Goal: Information Seeking & Learning: Check status

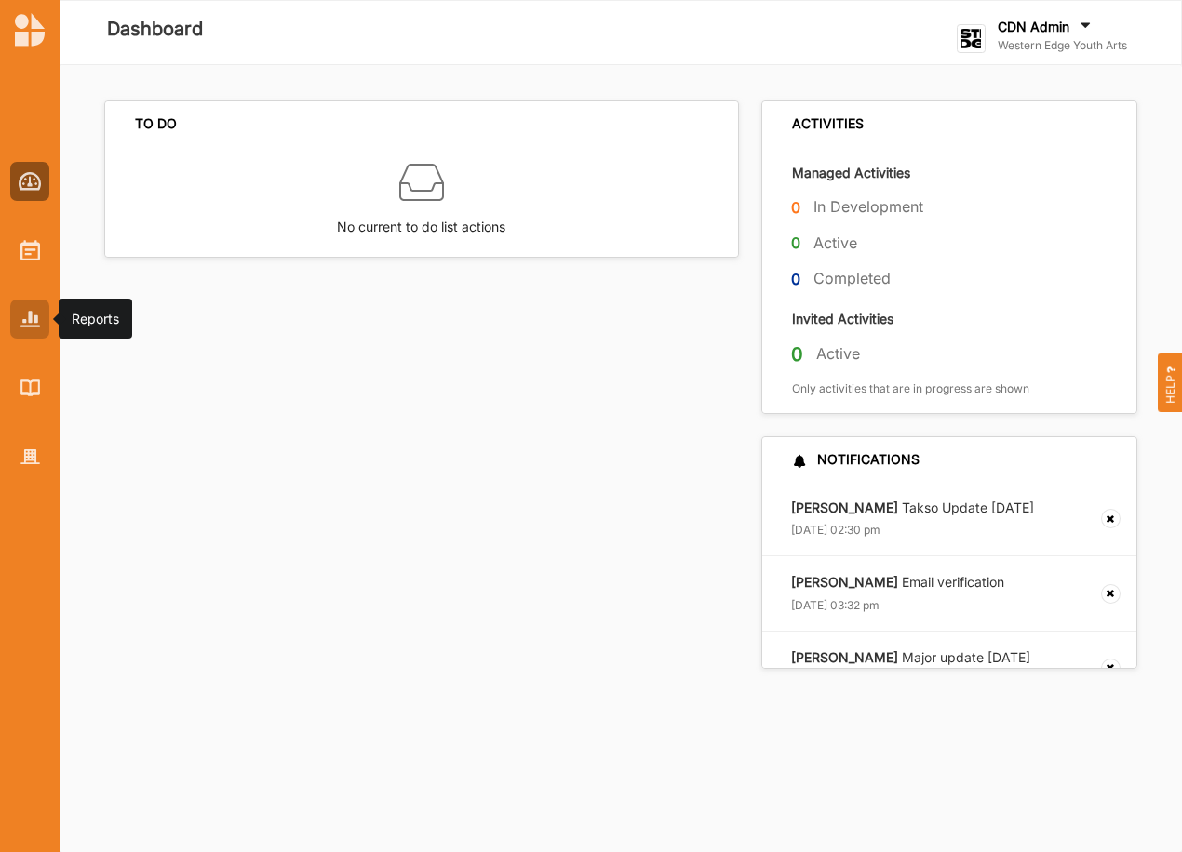
click at [34, 335] on div at bounding box center [29, 319] width 39 height 39
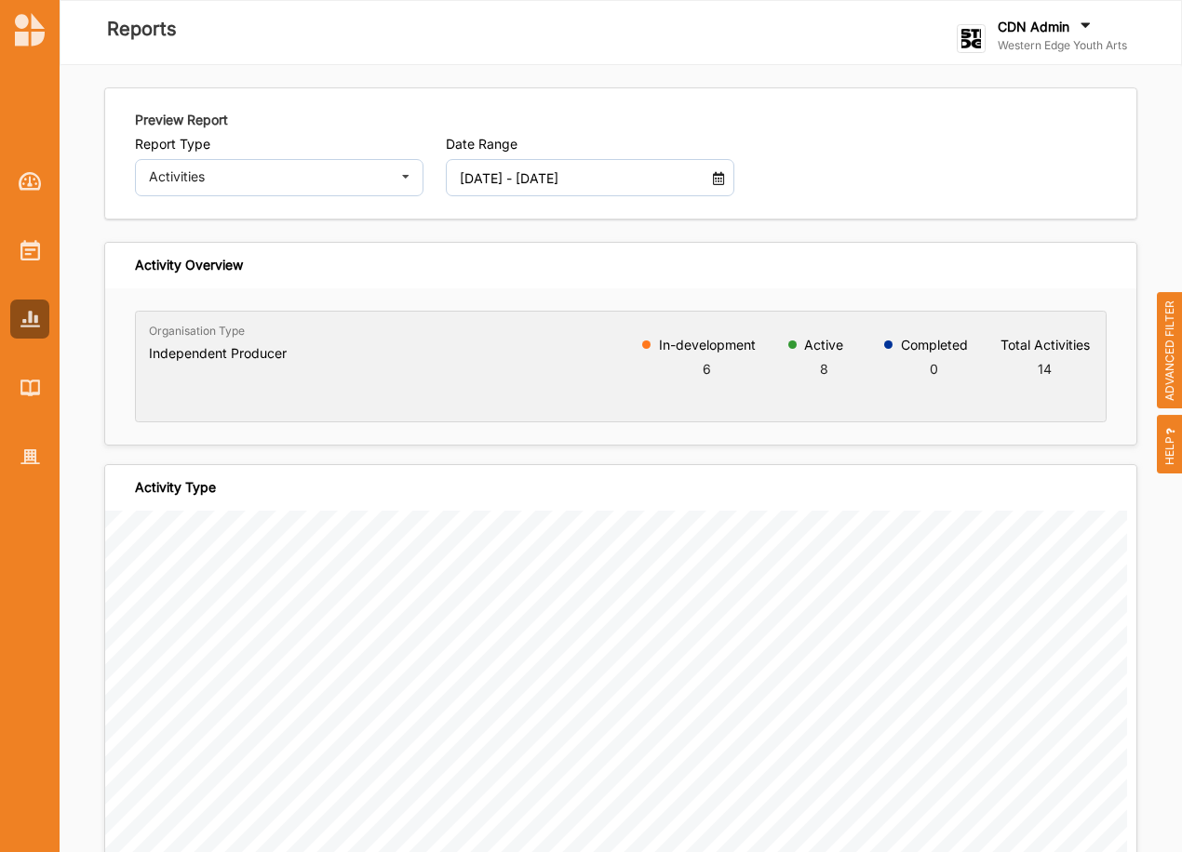
click at [716, 181] on icon at bounding box center [719, 175] width 16 height 13
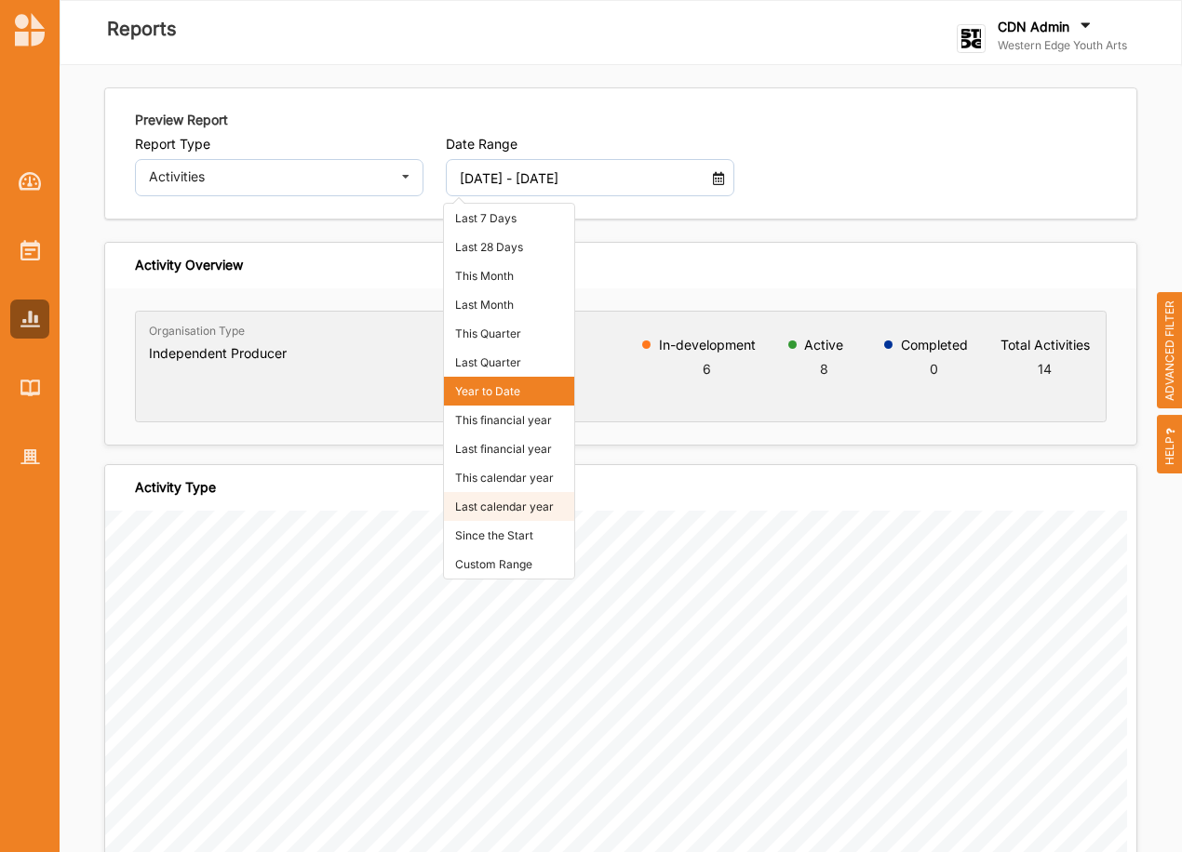
click at [496, 503] on li "Last calendar year" at bounding box center [509, 506] width 130 height 29
type input "[DATE] - [DATE]"
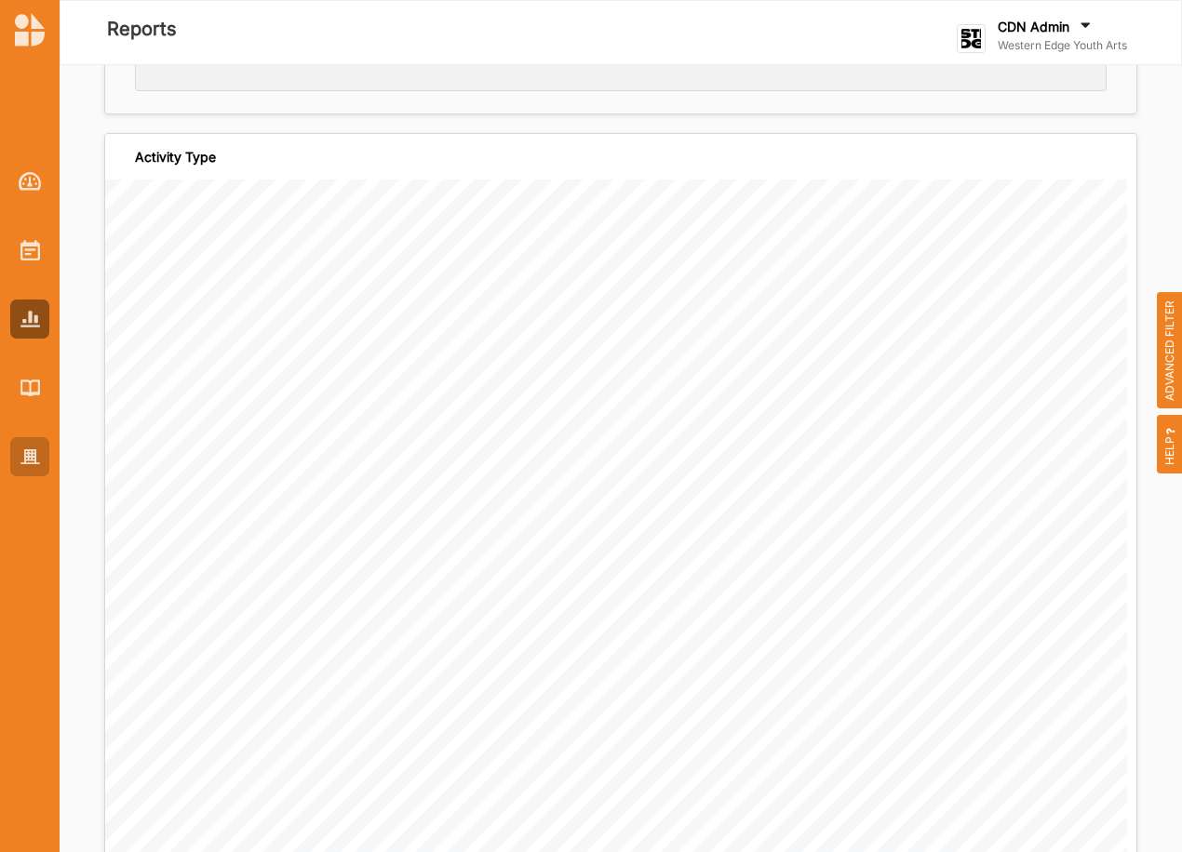
scroll to position [403, 0]
click at [1173, 364] on span "ADVANCED FILTER" at bounding box center [1170, 350] width 26 height 117
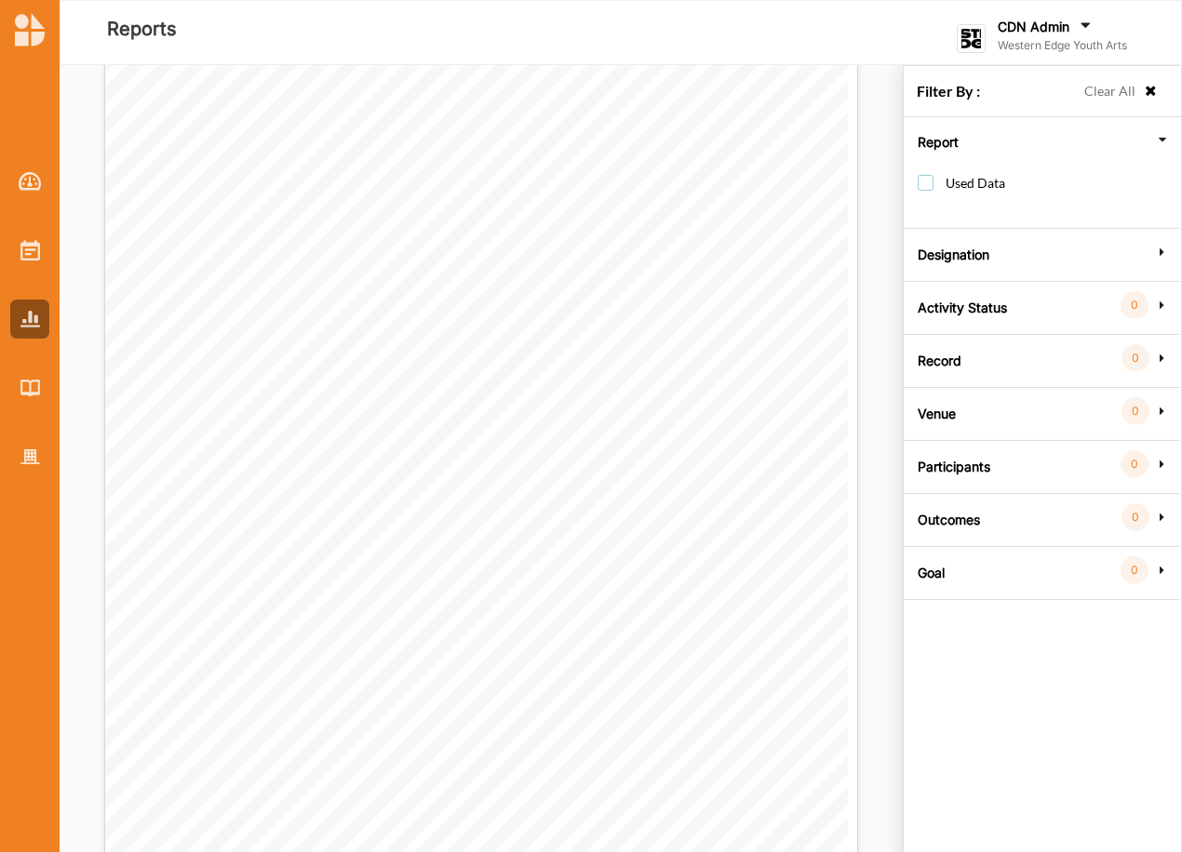
click at [921, 180] on label "Used Data" at bounding box center [961, 192] width 87 height 34
checkbox input "true"
click at [1160, 306] on icon at bounding box center [1162, 305] width 17 height 13
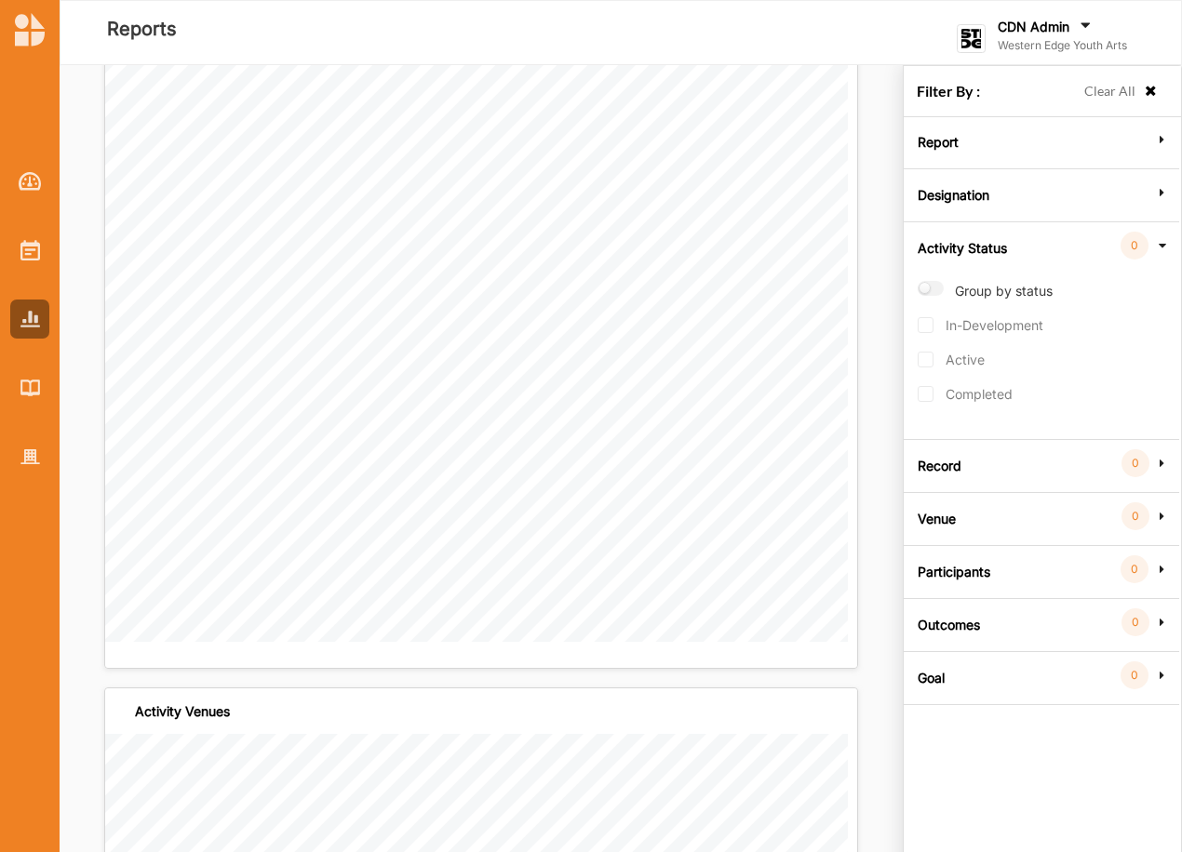
click at [954, 279] on div "Group by status In-Development Active Completed" at bounding box center [1046, 354] width 256 height 159
click at [956, 292] on label "Group by status" at bounding box center [985, 299] width 135 height 36
radio input "true"
checkbox input "true"
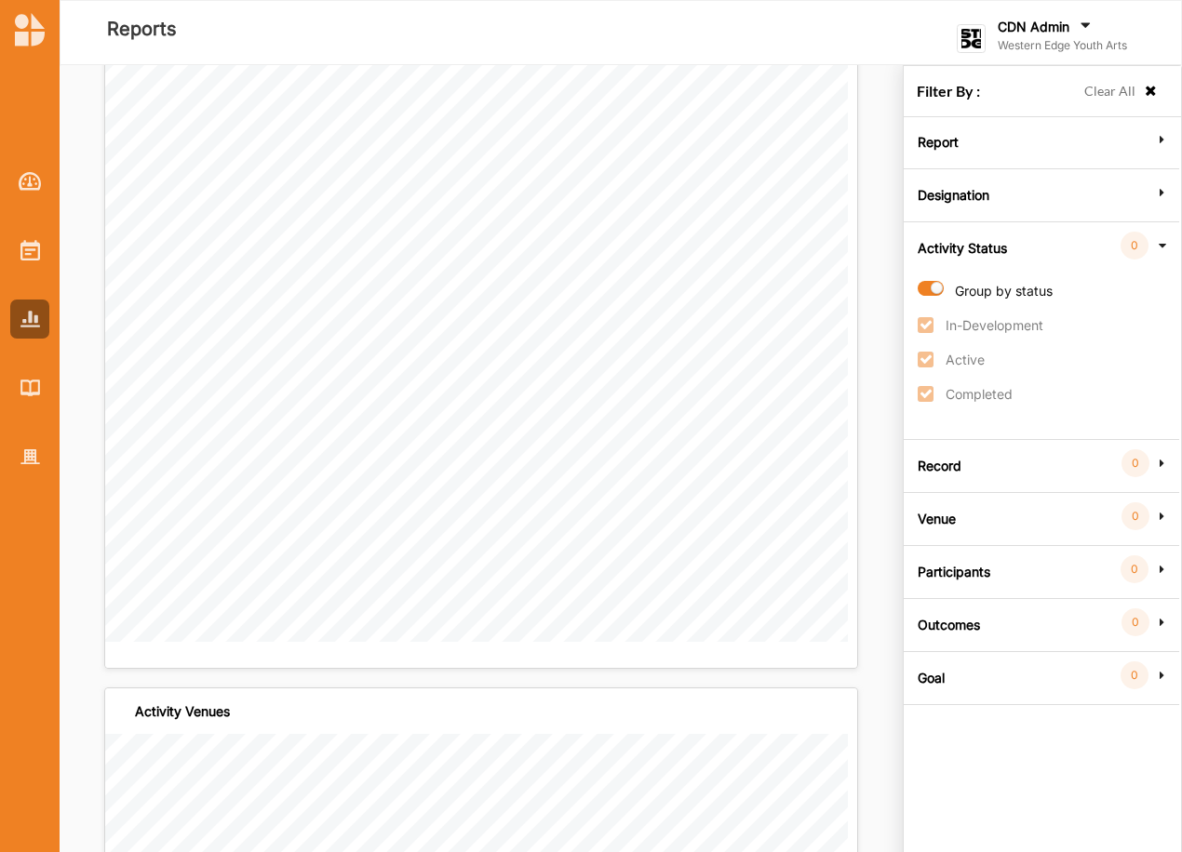
checkbox input "true"
click at [1163, 462] on icon at bounding box center [1162, 463] width 17 height 13
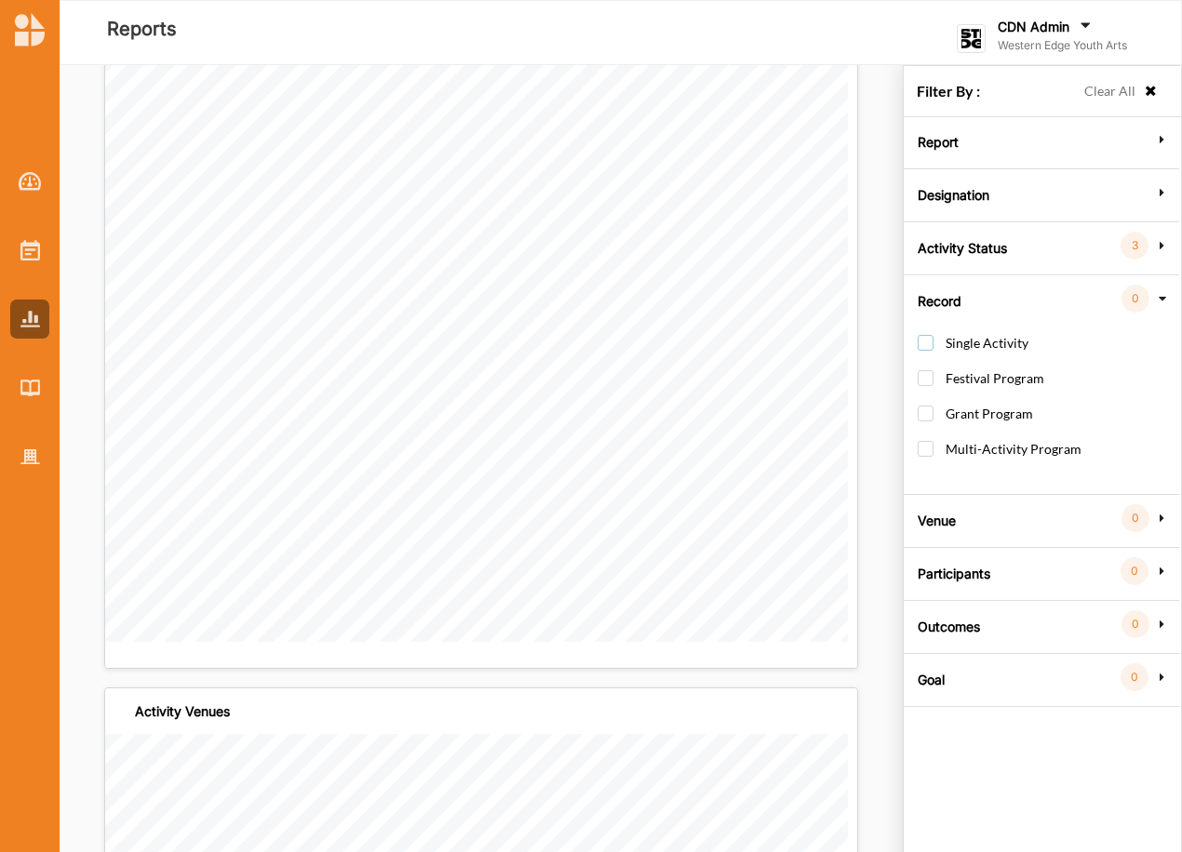
click at [997, 335] on label "Single Activity" at bounding box center [973, 352] width 111 height 34
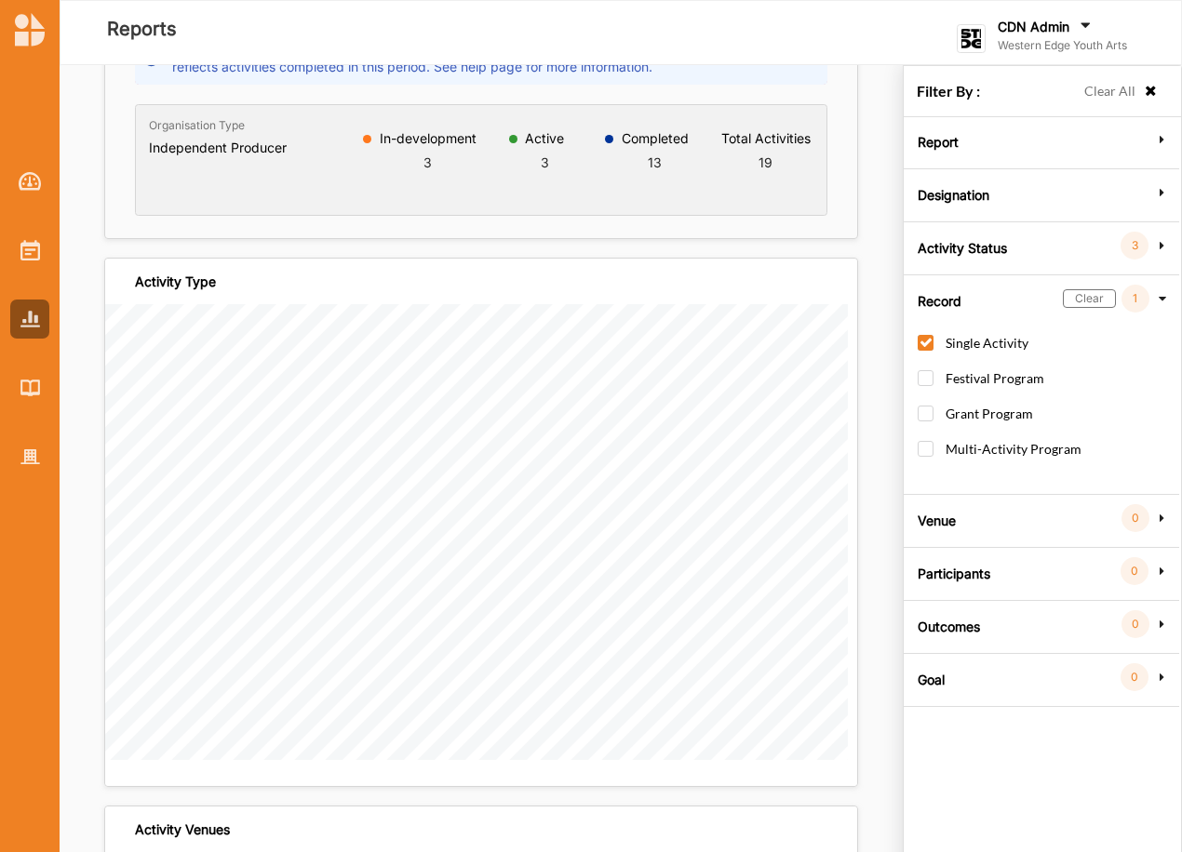
scroll to position [248, 0]
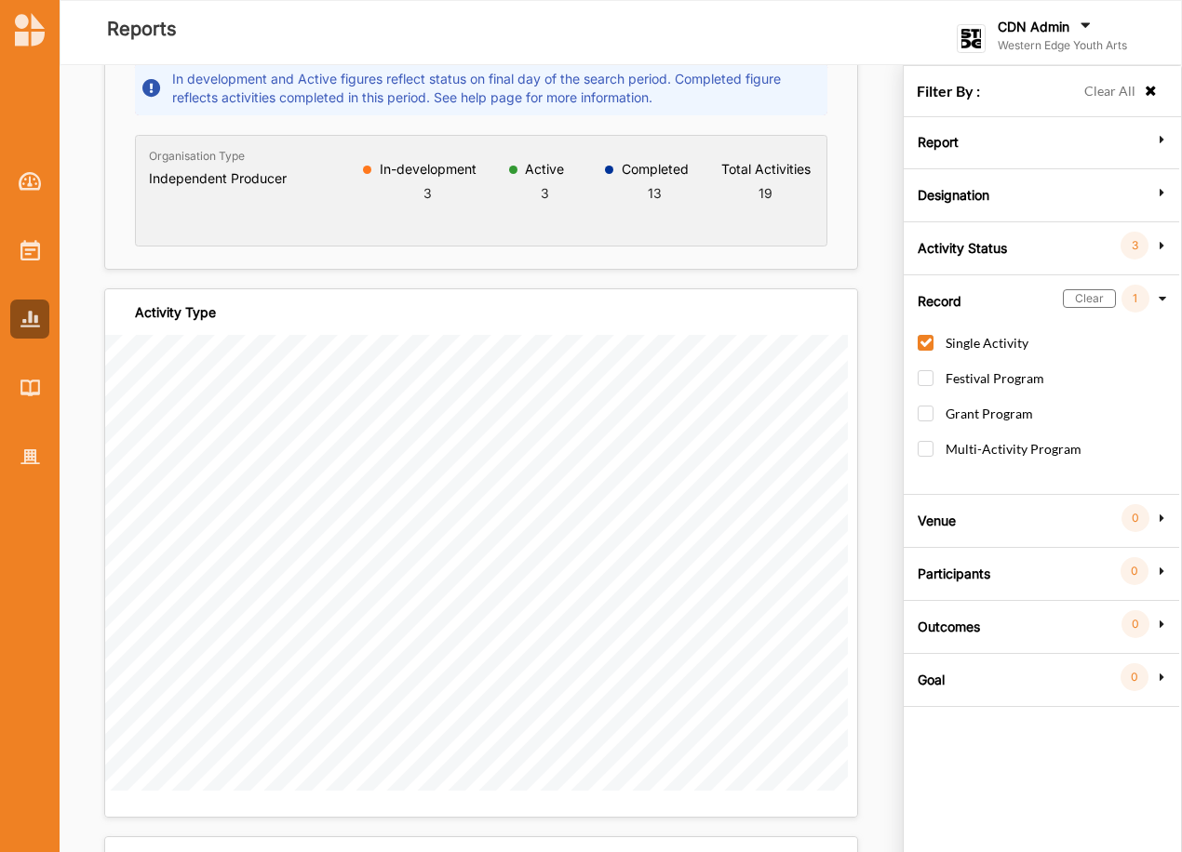
click at [928, 340] on label "Single Activity" at bounding box center [973, 352] width 111 height 34
checkbox input "false"
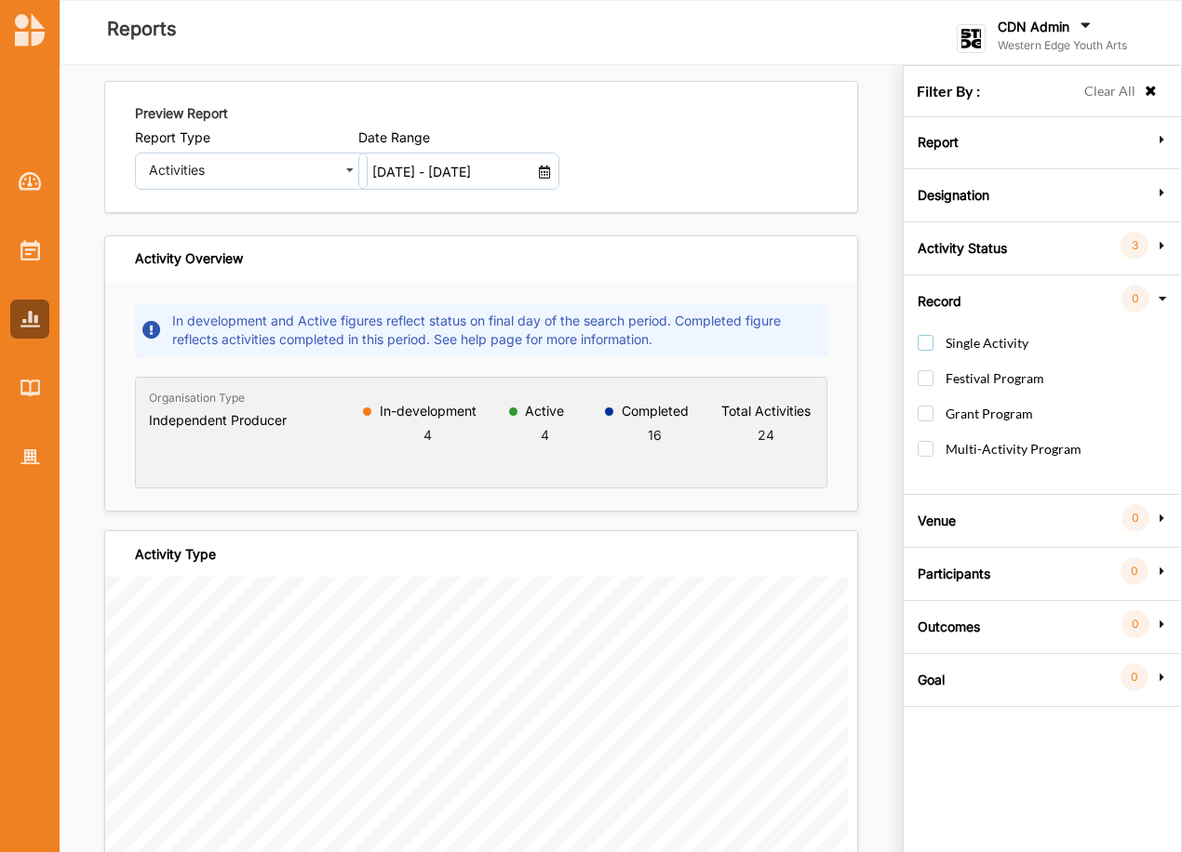
scroll to position [0, 0]
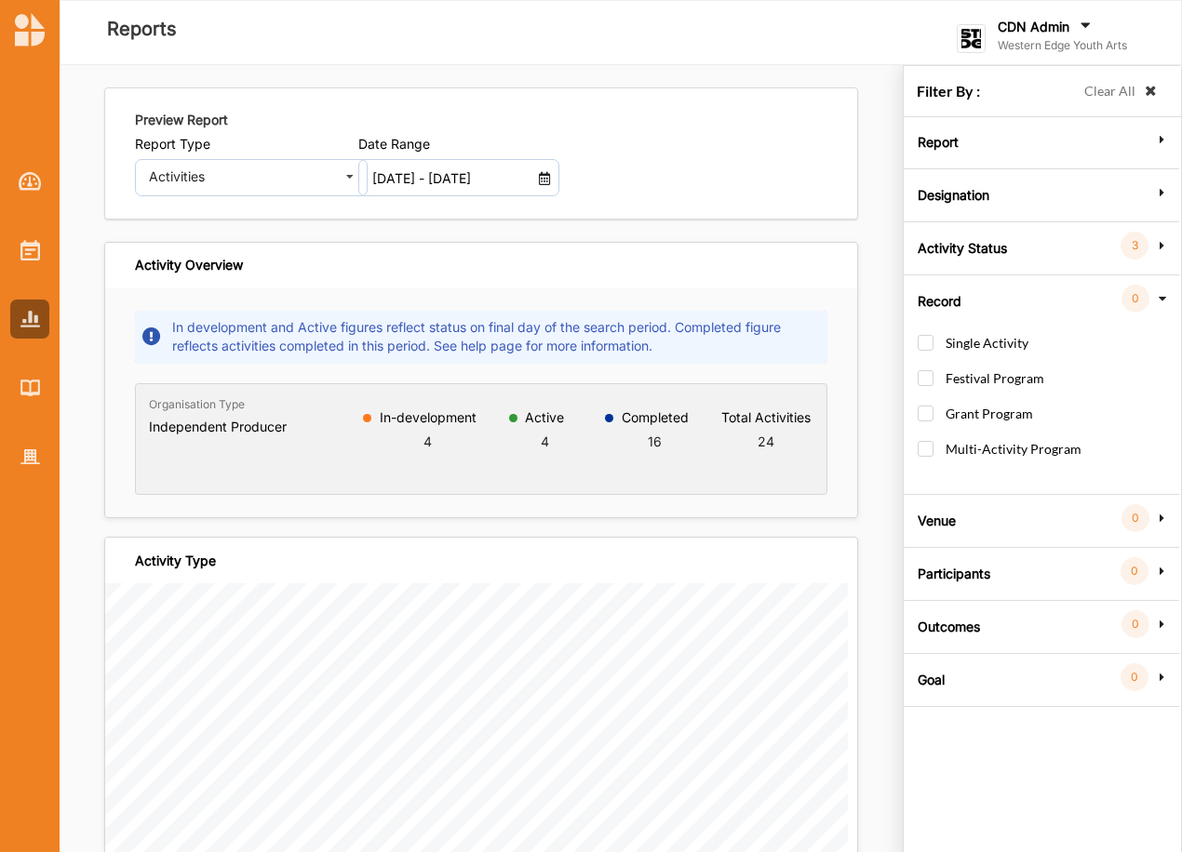
click at [1152, 87] on icon at bounding box center [1151, 91] width 16 height 13
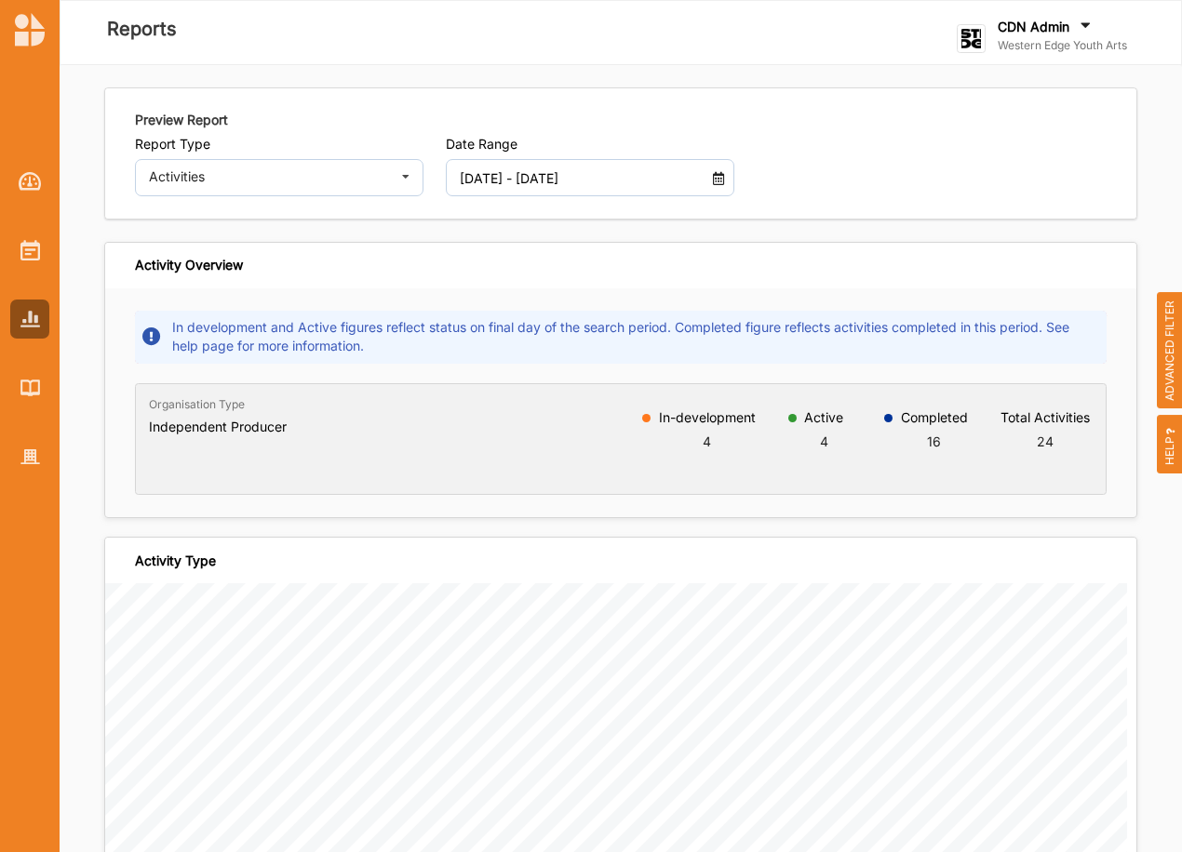
click at [1170, 449] on span "HELP" at bounding box center [1170, 444] width 26 height 59
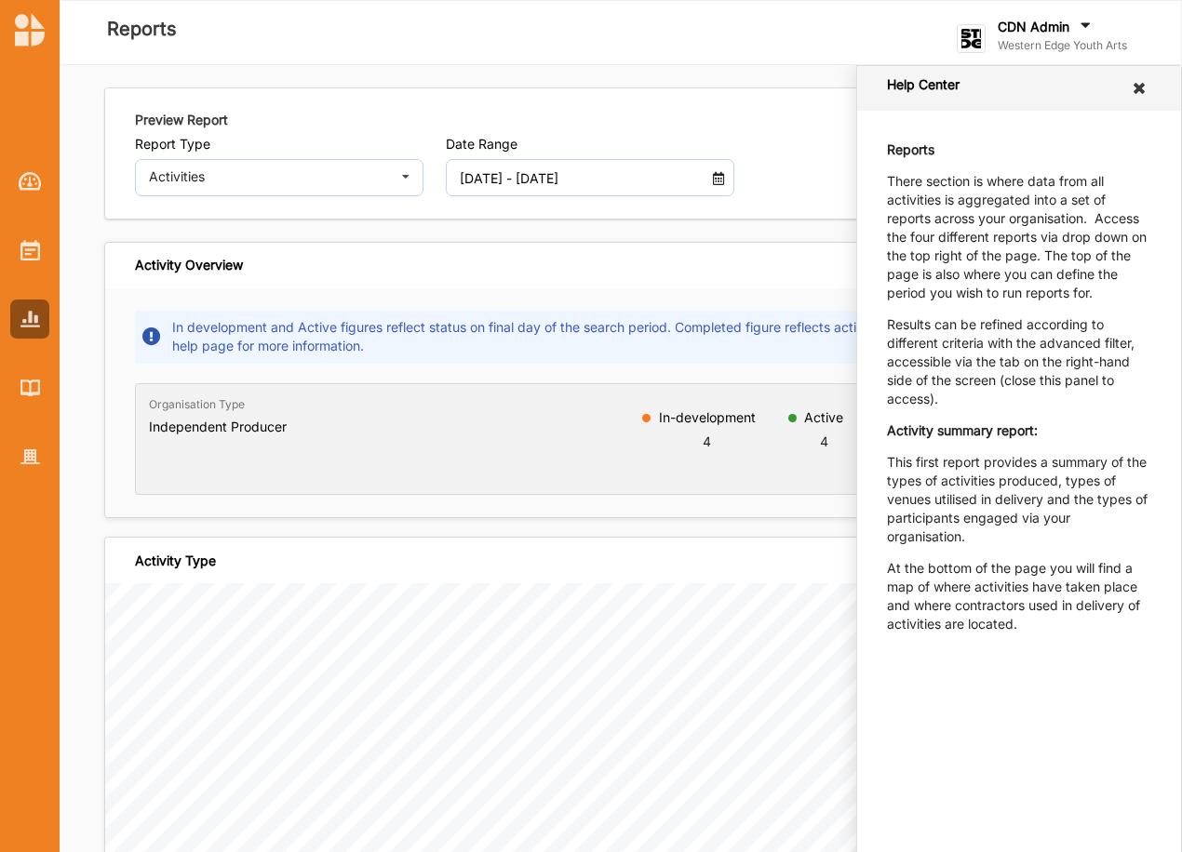
click at [1137, 83] on icon at bounding box center [1140, 88] width 18 height 15
